Goal: Information Seeking & Learning: Check status

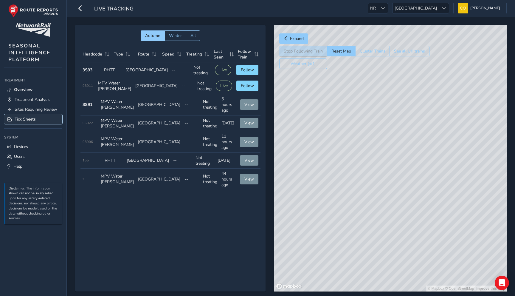
click at [34, 117] on span "Tick Sheets" at bounding box center [25, 119] width 21 height 6
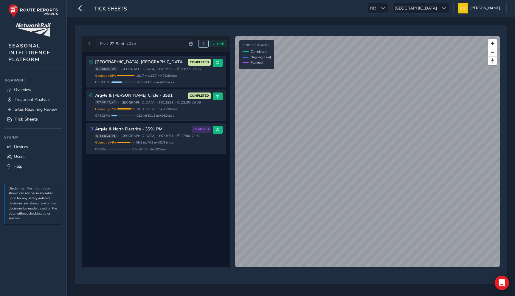
click at [204, 44] on span "Next day" at bounding box center [204, 44] width 4 height 4
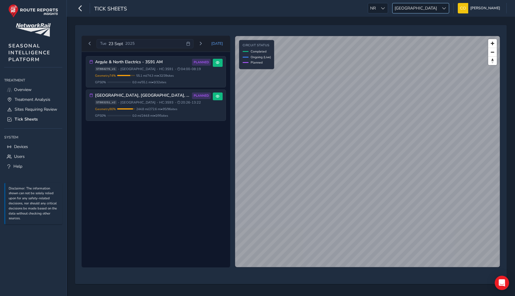
click at [427, 7] on span "[GEOGRAPHIC_DATA]" at bounding box center [416, 8] width 47 height 10
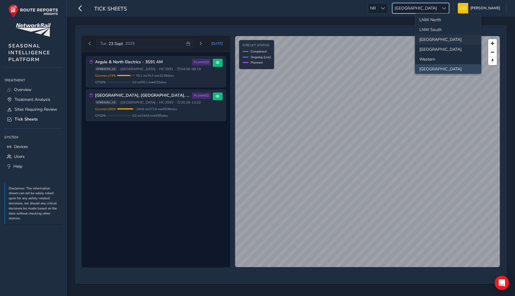
scroll to position [17, 0]
click at [431, 61] on li "Western" at bounding box center [449, 63] width 66 height 10
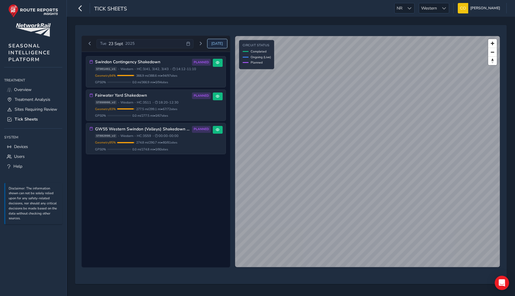
click at [219, 45] on span "[DATE]" at bounding box center [217, 43] width 12 height 5
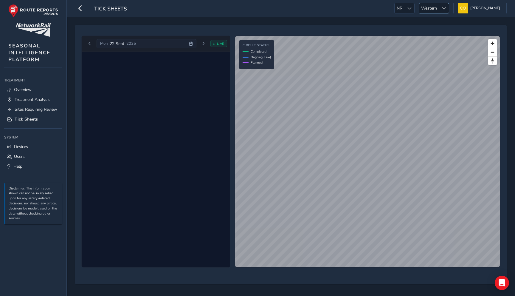
click at [424, 5] on span "Western" at bounding box center [429, 8] width 20 height 10
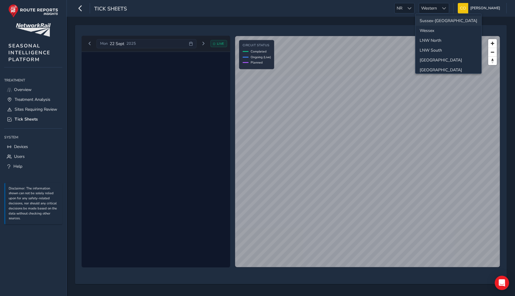
click at [428, 24] on li "Sussex-[GEOGRAPHIC_DATA]" at bounding box center [449, 21] width 66 height 10
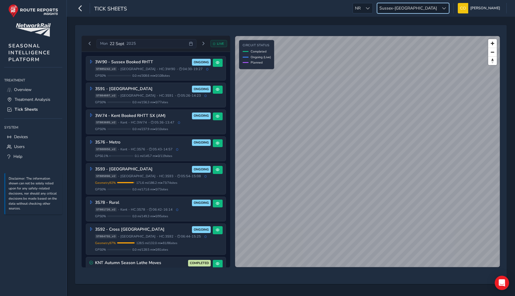
click at [417, 8] on span "Sussex-[GEOGRAPHIC_DATA]" at bounding box center [409, 8] width 62 height 10
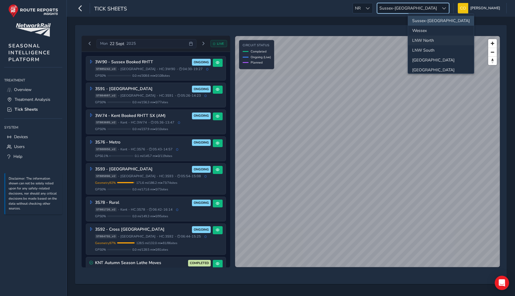
click at [427, 40] on li "LNW North" at bounding box center [441, 40] width 66 height 10
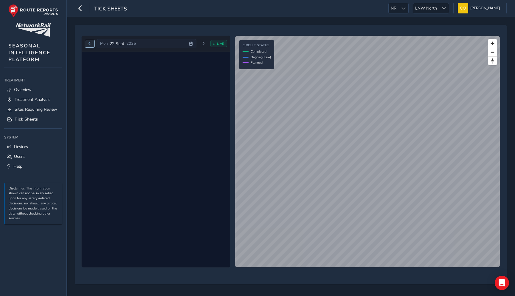
click at [92, 44] on button "Previous day" at bounding box center [90, 43] width 10 height 7
click at [91, 44] on span "Previous day" at bounding box center [90, 44] width 4 height 4
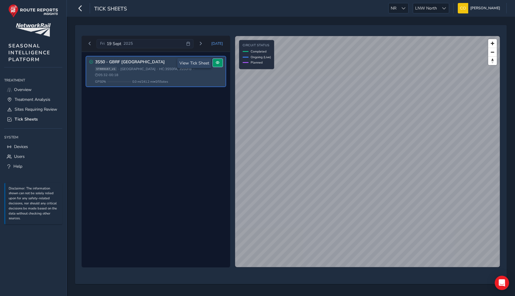
click at [217, 64] on span at bounding box center [218, 63] width 4 height 4
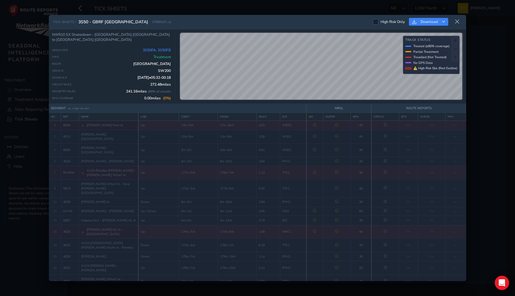
click at [455, 27] on div "TICK-SHEETS / 3S50 - GBRF [GEOGRAPHIC_DATA] South ST889167_v1 High Risk Only Do…" at bounding box center [258, 22] width 418 height 14
click at [456, 25] on button at bounding box center [458, 22] width 10 height 10
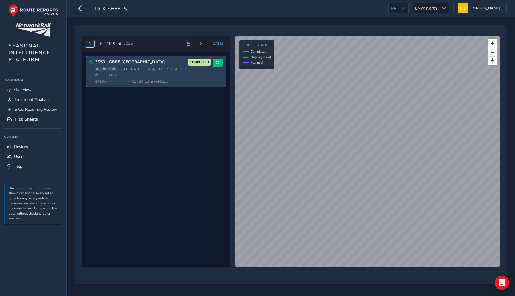
click at [91, 42] on span "Previous day" at bounding box center [90, 44] width 4 height 4
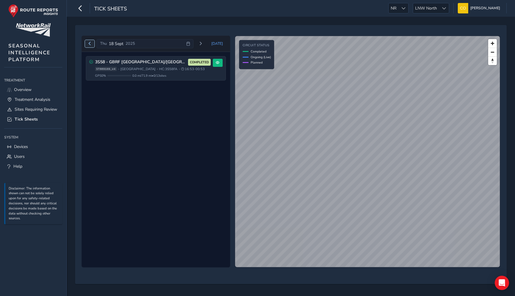
click at [93, 43] on button "Previous day" at bounding box center [90, 43] width 10 height 7
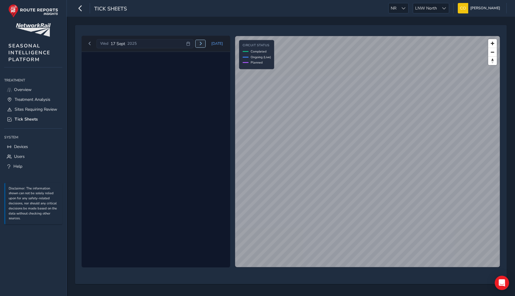
click at [203, 44] on span "Next day" at bounding box center [201, 44] width 4 height 4
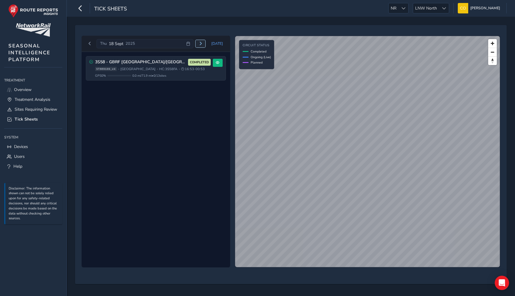
click at [201, 44] on span "Next day" at bounding box center [201, 44] width 4 height 4
click at [89, 44] on span "Previous day" at bounding box center [90, 44] width 4 height 4
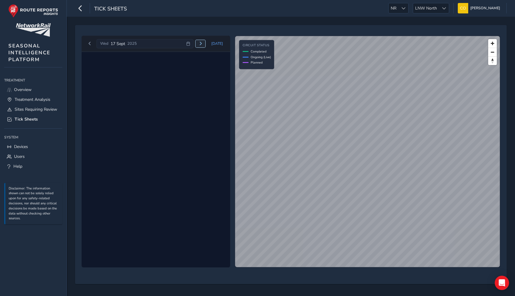
click at [202, 47] on button "Next day" at bounding box center [201, 43] width 10 height 7
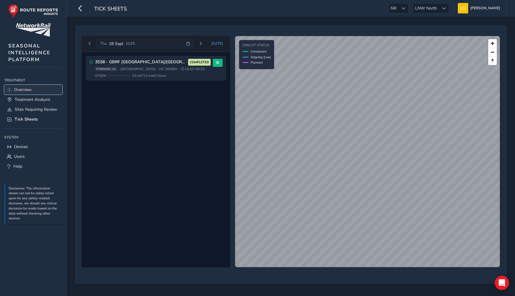
click at [21, 89] on span "Overview" at bounding box center [23, 90] width 18 height 6
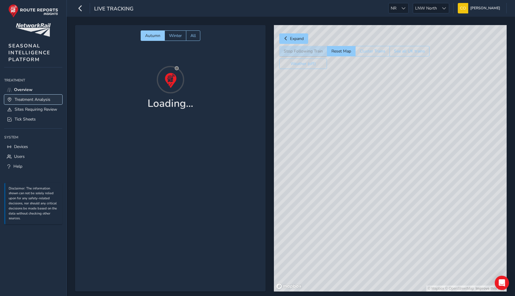
click at [25, 99] on span "Treatment Analysis" at bounding box center [33, 100] width 36 height 6
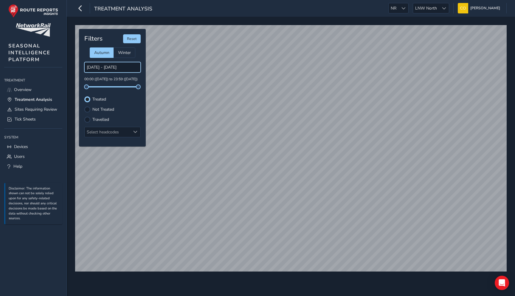
click at [115, 67] on input "[DATE] - [DATE]" at bounding box center [112, 67] width 56 height 10
click at [101, 68] on input "[DATE] - [DATE]" at bounding box center [112, 67] width 56 height 10
click at [106, 71] on input "[DATE] - [DATE]" at bounding box center [112, 67] width 56 height 10
click at [109, 79] on p "00:00 ([DATE]) to 23:59 ([DATE])" at bounding box center [112, 79] width 56 height 5
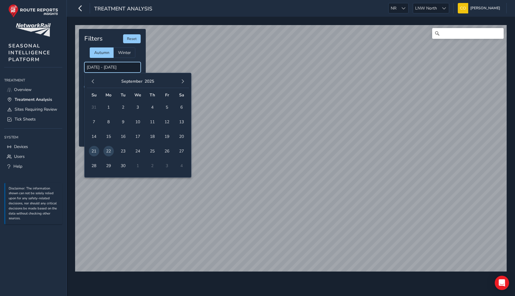
click at [109, 68] on input "[DATE] - [DATE]" at bounding box center [112, 67] width 56 height 10
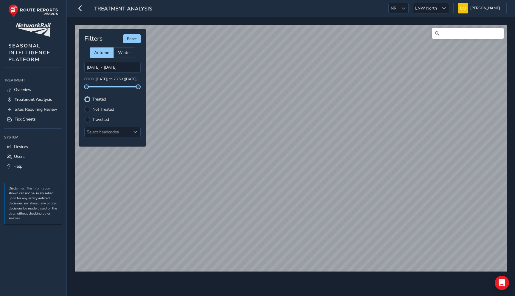
click at [111, 75] on div "[DATE] - [DATE] 00:00 ([DATE]) to 23:59 ([DATE])" at bounding box center [112, 74] width 56 height 25
click at [110, 70] on input "[DATE] - [DATE]" at bounding box center [112, 67] width 56 height 10
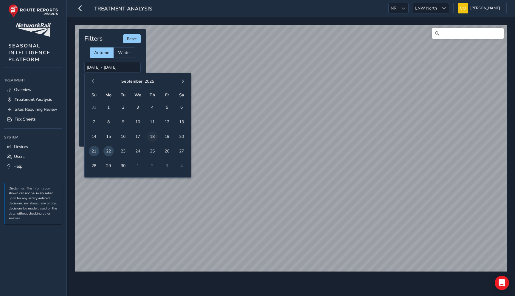
click at [156, 139] on span "18" at bounding box center [152, 136] width 10 height 10
click at [167, 139] on span "19" at bounding box center [167, 136] width 10 height 10
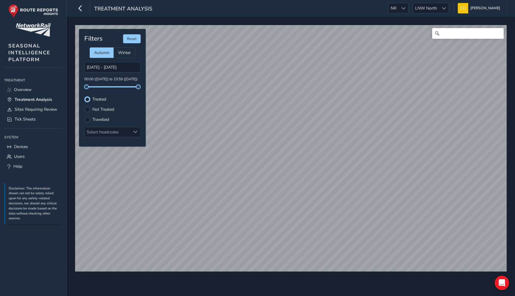
drag, startPoint x: 20, startPoint y: 194, endPoint x: 44, endPoint y: 220, distance: 34.8
click at [44, 219] on p "Disclaimer: The information shown can not be solely relied upon for any safety-…" at bounding box center [34, 203] width 51 height 35
click at [124, 63] on input "[DATE] - [DATE]" at bounding box center [112, 67] width 56 height 10
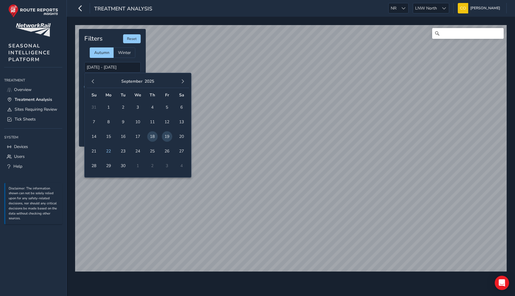
click at [163, 138] on span "19" at bounding box center [167, 136] width 10 height 10
click at [165, 138] on span "19" at bounding box center [167, 136] width 10 height 10
type input "[DATE] - [DATE]"
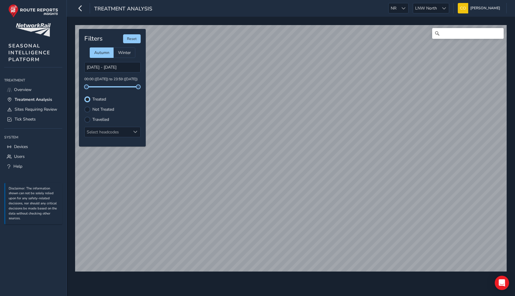
click at [89, 117] on div at bounding box center [87, 120] width 6 height 6
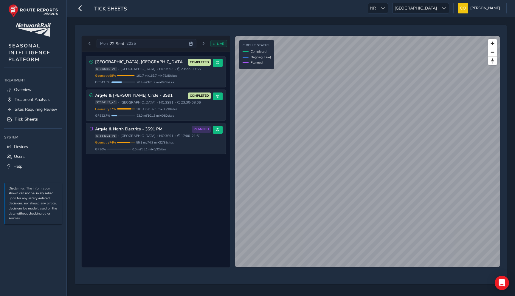
click at [433, 14] on div "Tick Sheets NR NR Scotland Scotland Connell McLaughlin Colour Scheme: Dark Dim …" at bounding box center [291, 8] width 449 height 17
click at [431, 11] on span "[GEOGRAPHIC_DATA]" at bounding box center [416, 8] width 47 height 10
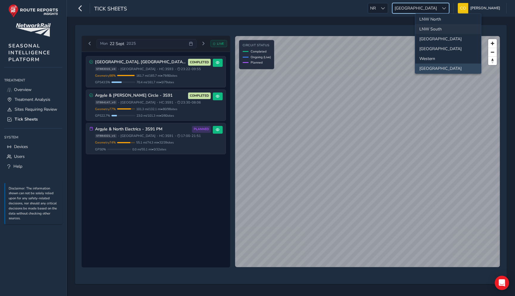
scroll to position [14, 0]
click at [431, 23] on li "LNW North" at bounding box center [449, 27] width 66 height 10
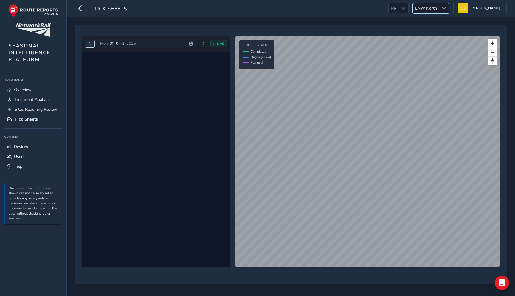
click at [86, 45] on button "Previous day" at bounding box center [90, 43] width 10 height 7
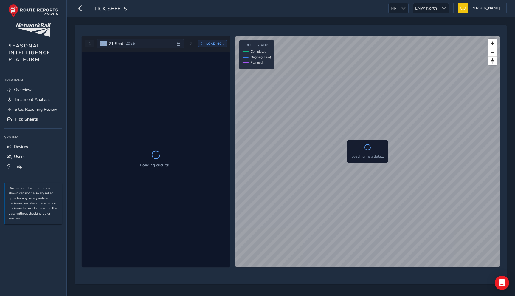
click at [86, 45] on div "Sun 21 Sept 2025 Loading..." at bounding box center [156, 44] width 142 height 10
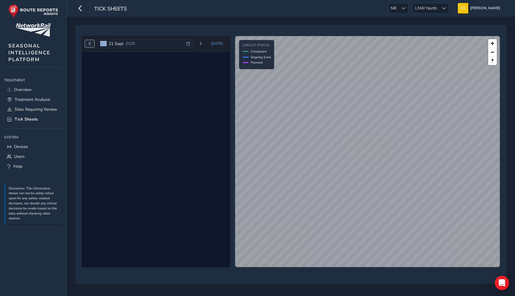
click at [86, 45] on button "Previous day" at bounding box center [90, 43] width 10 height 7
click at [89, 44] on span "Previous day" at bounding box center [90, 44] width 4 height 4
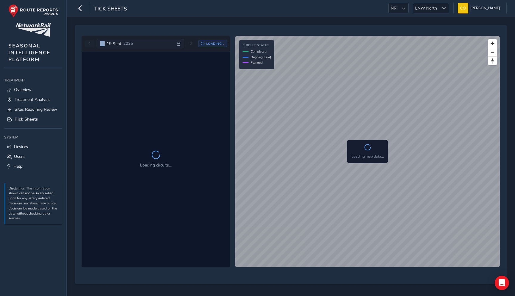
click at [89, 44] on div "Fri 19 Sept 2025 Loading..." at bounding box center [156, 44] width 142 height 10
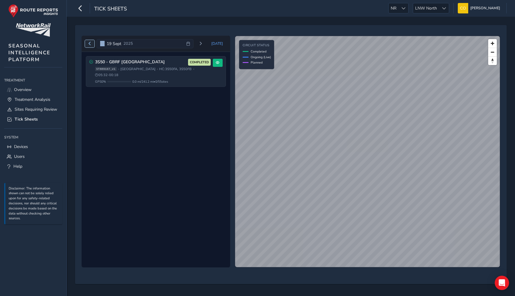
click at [89, 44] on span "Previous day" at bounding box center [90, 44] width 4 height 4
click at [120, 93] on div "3S58 - GBRF Preston/Manchester North COMPLETED ST889169_v4 • North West • HC: 3…" at bounding box center [156, 160] width 149 height 216
click at [205, 44] on button "Next day" at bounding box center [201, 43] width 10 height 7
